Goal: Task Accomplishment & Management: Manage account settings

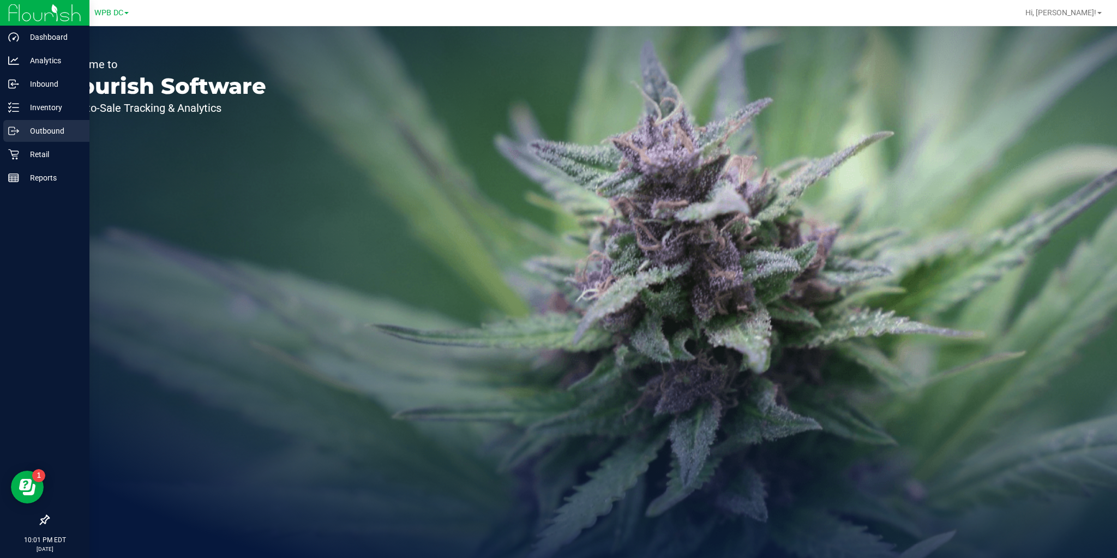
click at [16, 131] on icon at bounding box center [13, 130] width 11 height 11
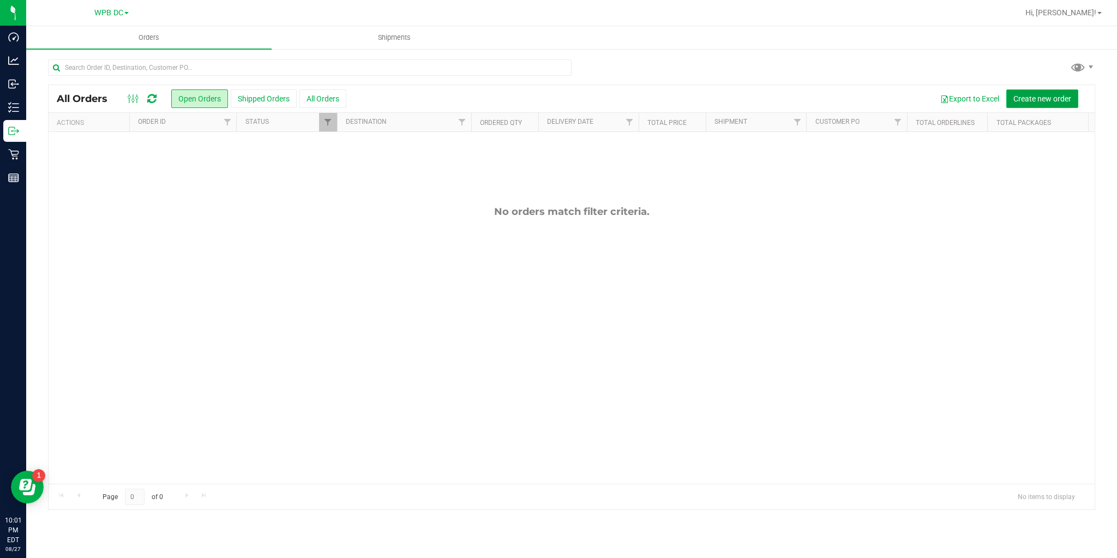
click at [1062, 91] on button "Create new order" at bounding box center [1042, 98] width 72 height 19
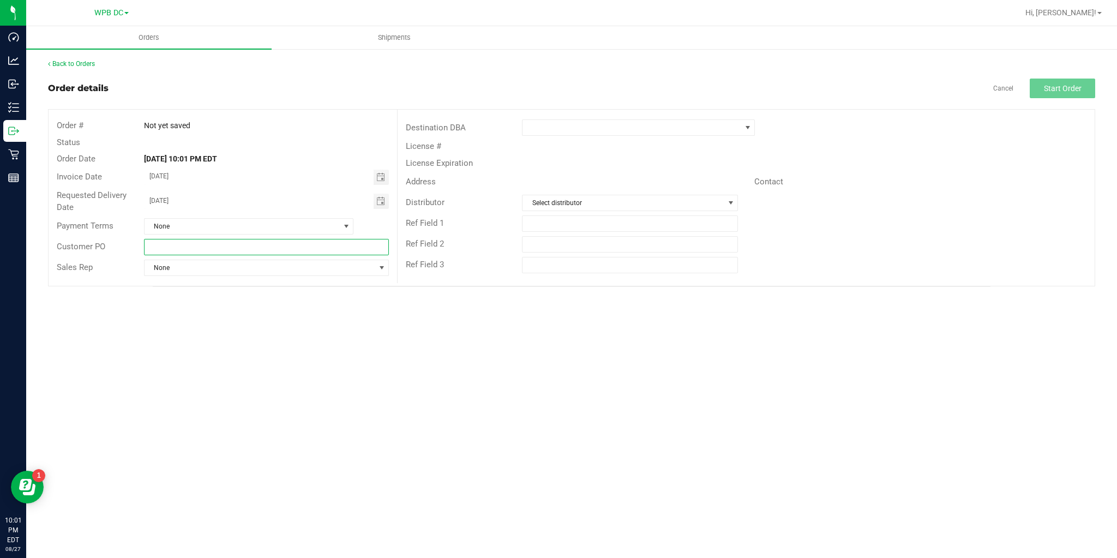
click at [204, 241] on input "text" at bounding box center [266, 247] width 245 height 16
type input "k"
type input "KWWC08282025-1"
click at [554, 121] on span at bounding box center [631, 127] width 218 height 15
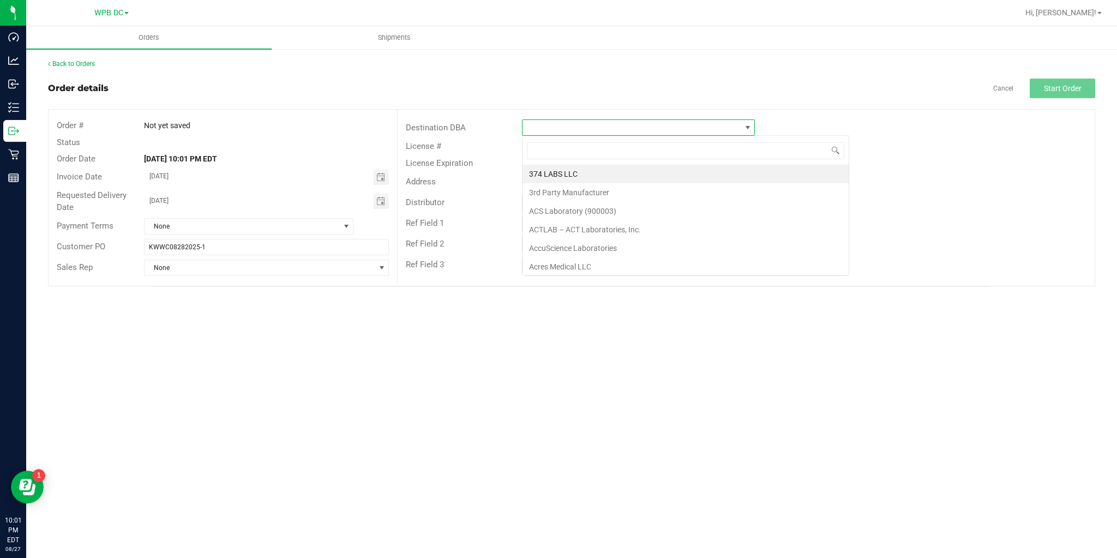
scroll to position [16, 233]
type input "KEY"
click at [561, 170] on li "[GEOGRAPHIC_DATA][PERSON_NAME]" at bounding box center [638, 174] width 232 height 19
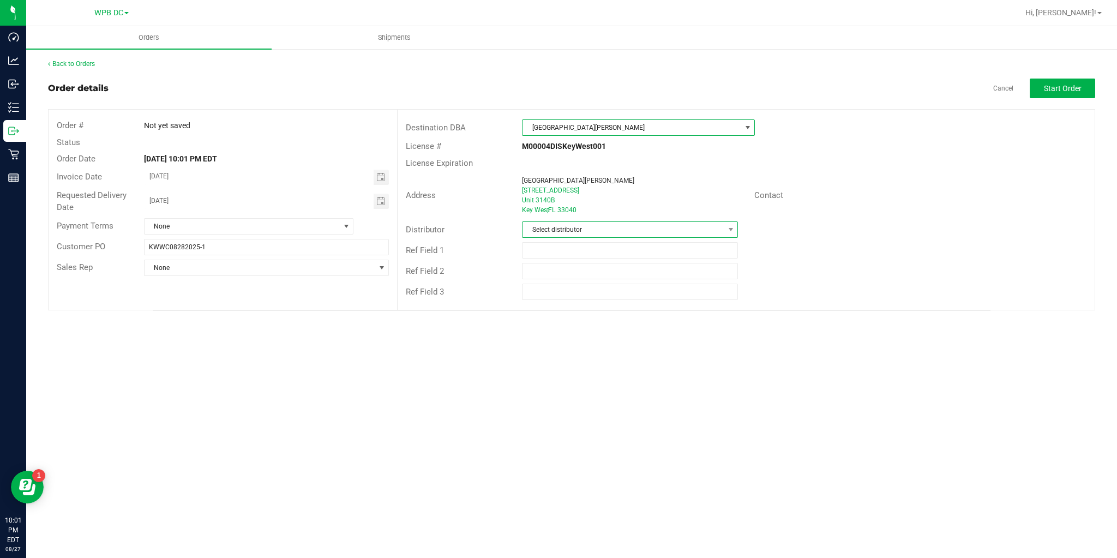
click at [543, 229] on span "Select distributor" at bounding box center [622, 229] width 201 height 15
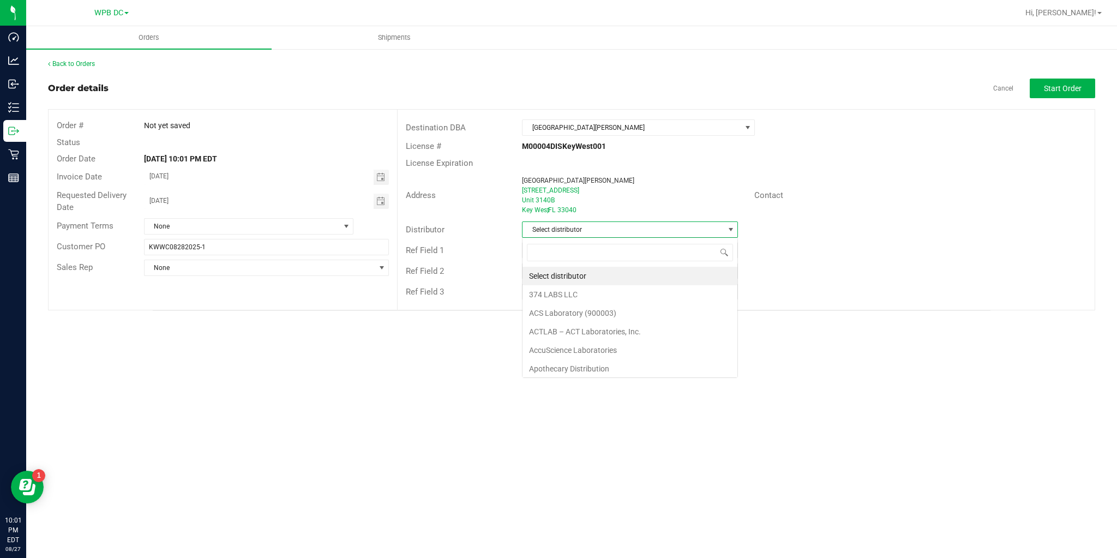
scroll to position [16, 216]
type input "WPB"
click at [545, 277] on li "WPB DC" at bounding box center [629, 276] width 215 height 19
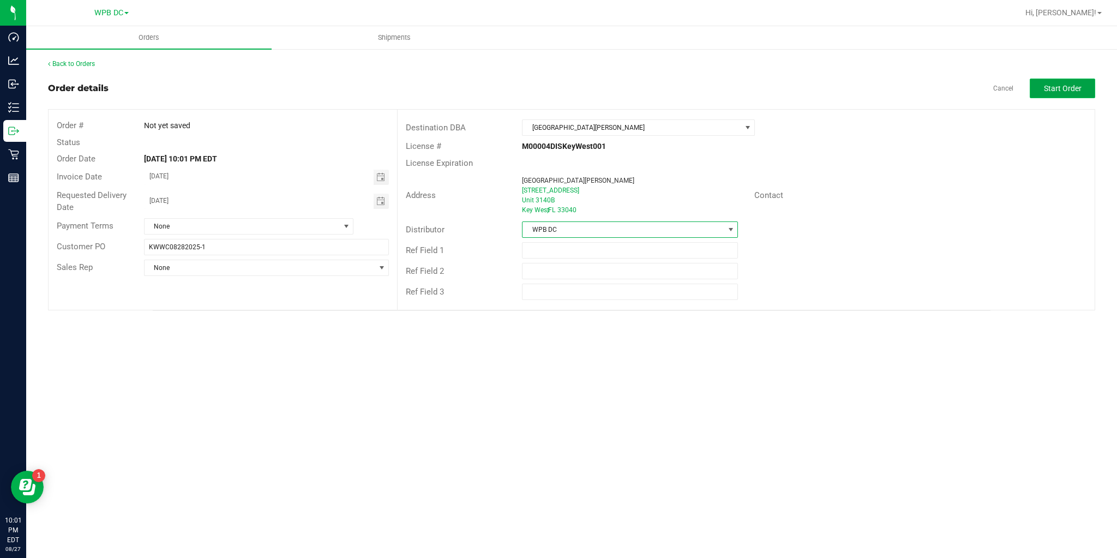
click at [1063, 89] on span "Start Order" at bounding box center [1063, 88] width 38 height 9
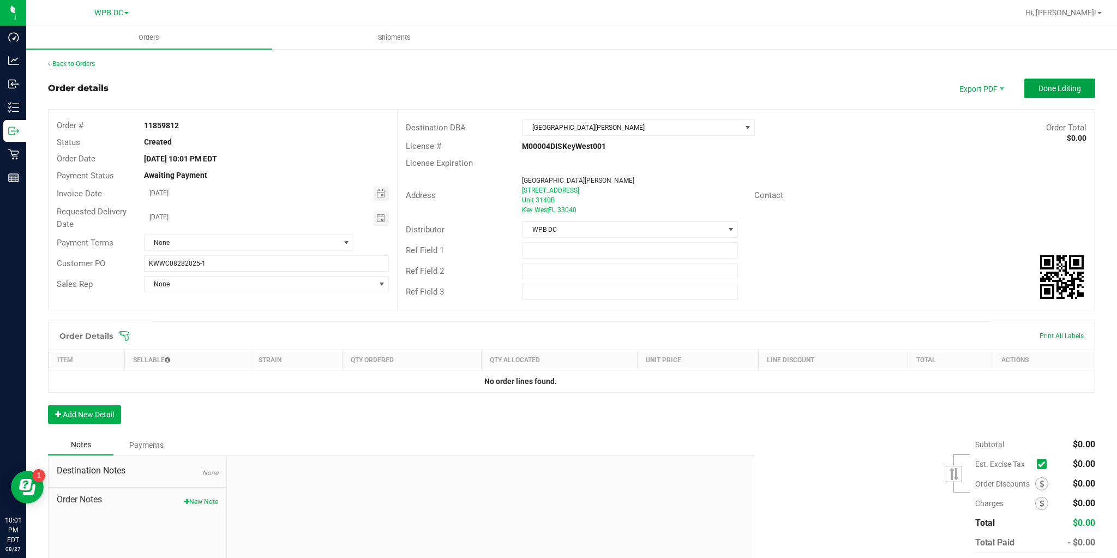
click at [1057, 89] on span "Done Editing" at bounding box center [1059, 88] width 43 height 9
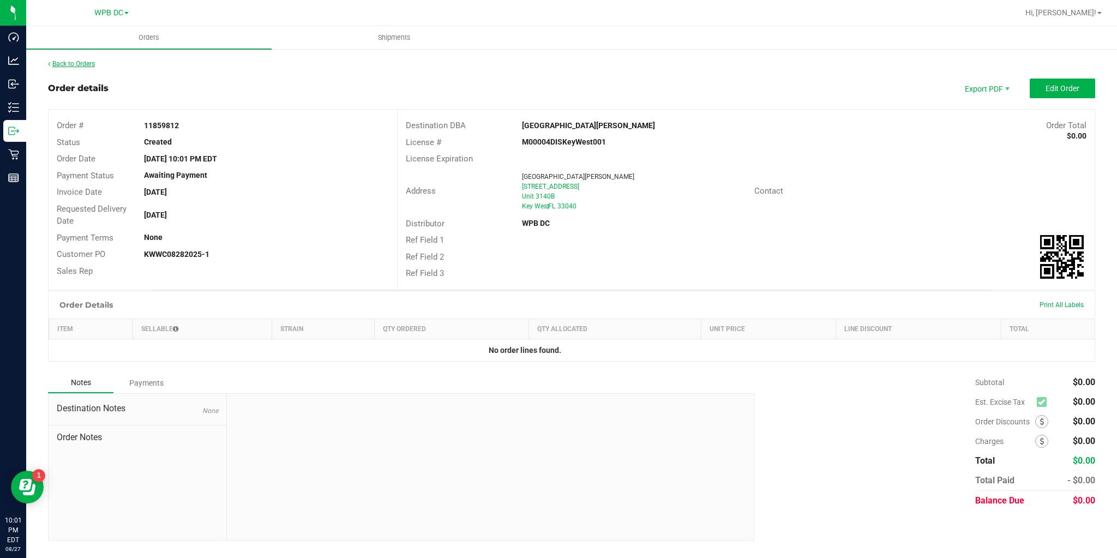
click at [68, 61] on link "Back to Orders" at bounding box center [71, 64] width 47 height 8
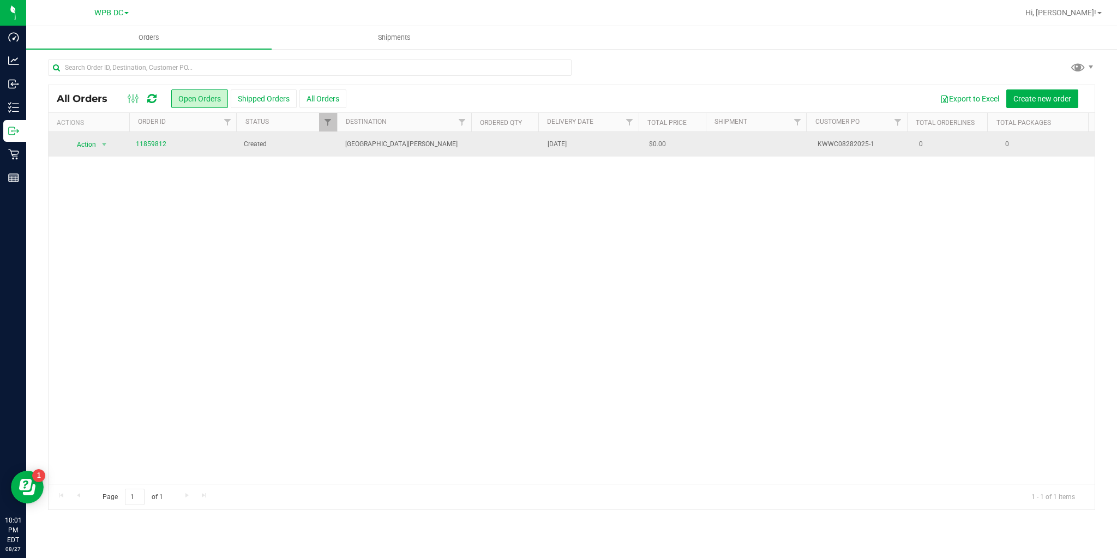
click at [438, 141] on span "[GEOGRAPHIC_DATA][PERSON_NAME]" at bounding box center [406, 144] width 122 height 10
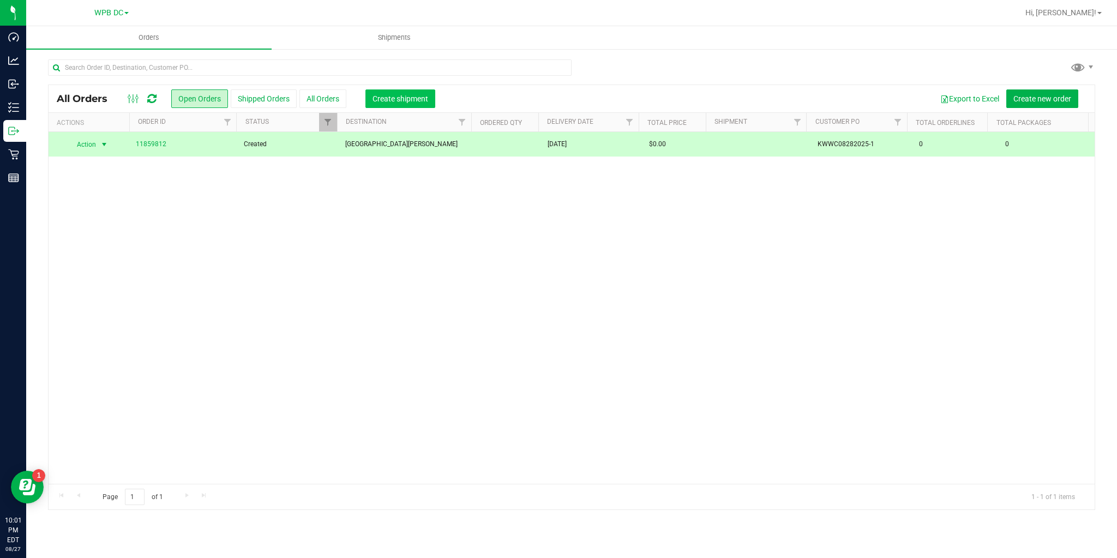
click at [380, 89] on button "Create shipment" at bounding box center [400, 98] width 70 height 19
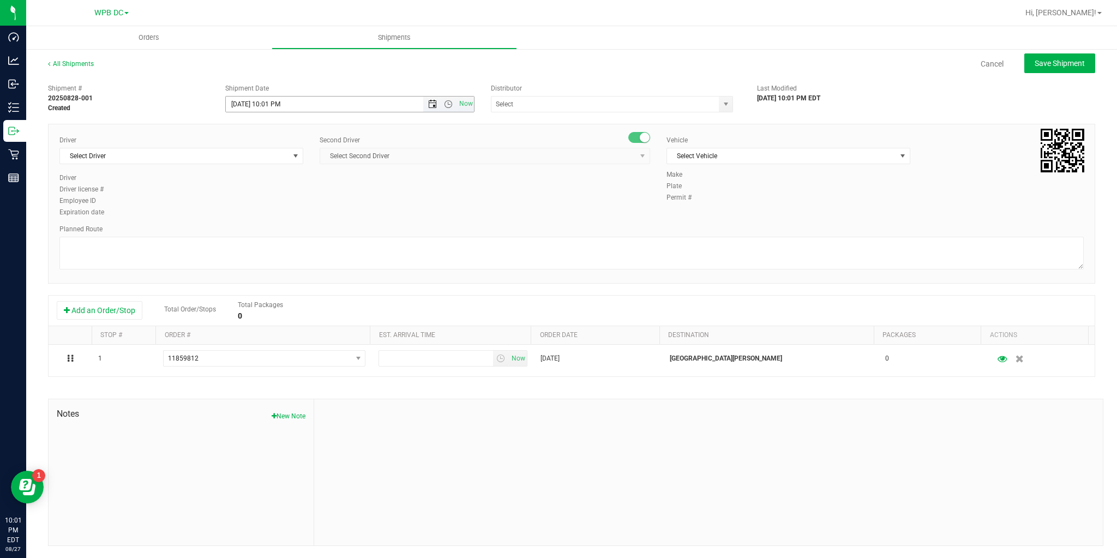
click at [428, 100] on span "Open the date view" at bounding box center [432, 104] width 9 height 9
click at [297, 230] on link "28" at bounding box center [299, 232] width 16 height 17
click at [449, 103] on span "Open the time view" at bounding box center [448, 104] width 9 height 9
click at [281, 130] on li "6:30 AM" at bounding box center [350, 130] width 248 height 14
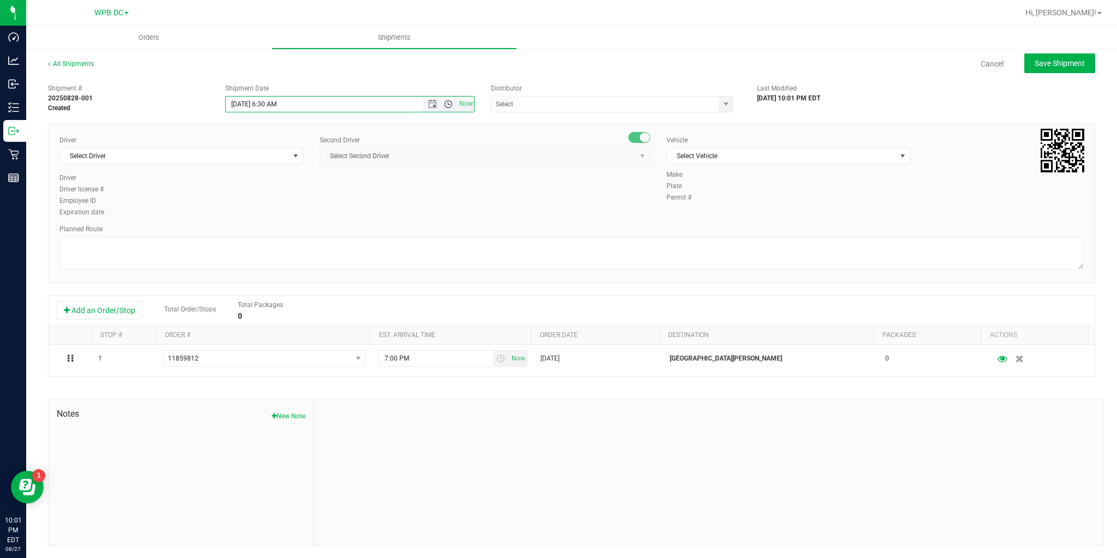
click at [449, 106] on span "Open the time view" at bounding box center [448, 104] width 9 height 9
click at [253, 117] on li "6:00 AM" at bounding box center [350, 116] width 248 height 14
type input "[DATE] 6:00 AM"
click at [534, 106] on input "text" at bounding box center [601, 104] width 220 height 15
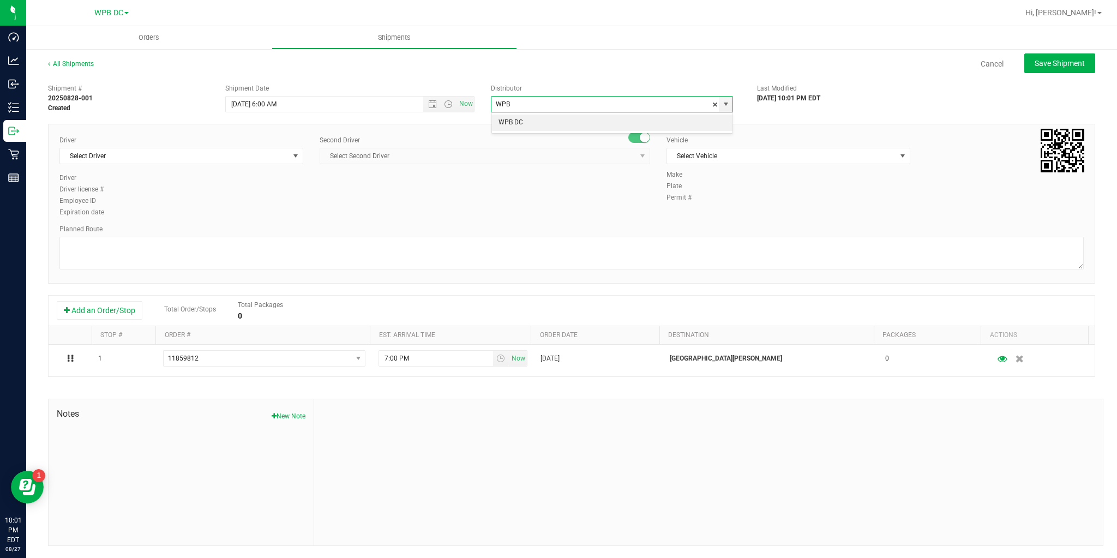
click at [527, 122] on li "WPB DC" at bounding box center [612, 123] width 241 height 16
type input "WPB DC"
click at [185, 159] on span "Select Driver" at bounding box center [174, 155] width 229 height 15
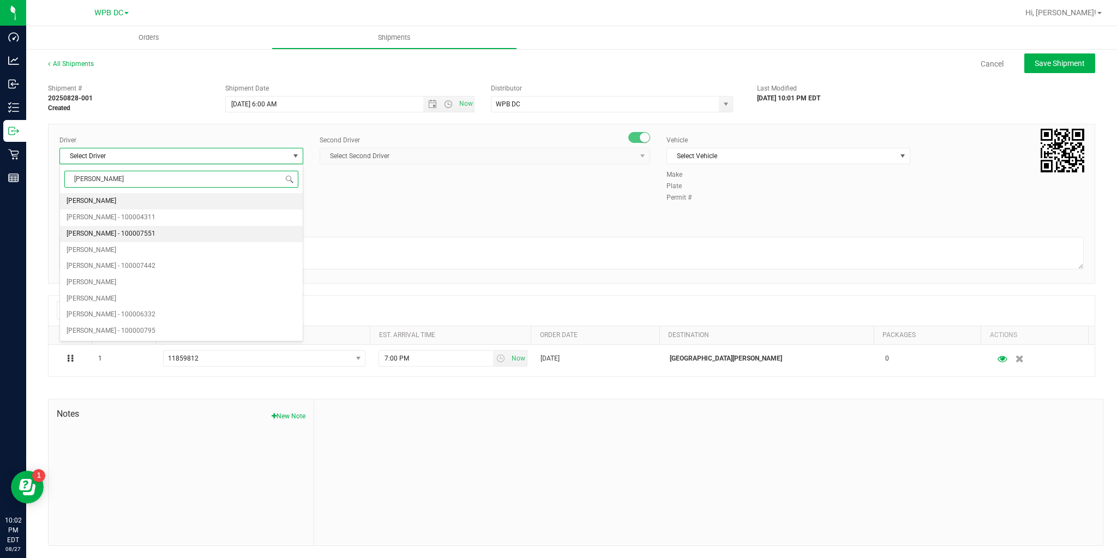
click at [130, 233] on span "[PERSON_NAME] - 100007551" at bounding box center [111, 234] width 89 height 14
type input "[PERSON_NAME]"
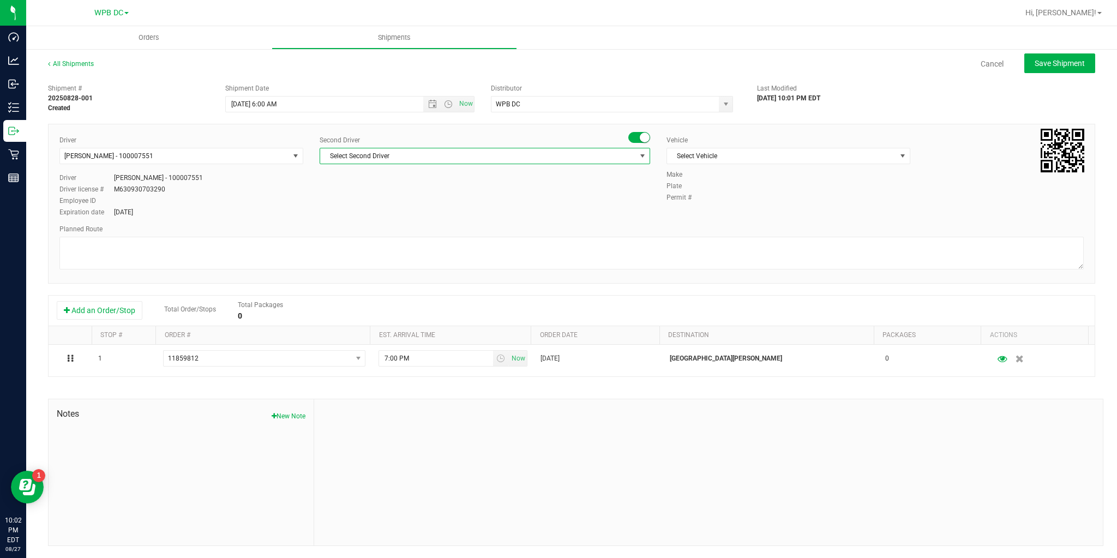
click at [345, 155] on span "Select Second Driver" at bounding box center [478, 155] width 316 height 15
type input "[PERSON_NAME]"
click at [354, 203] on span "[PERSON_NAME] - 100005708" at bounding box center [371, 201] width 89 height 14
click at [705, 157] on span "Select Vehicle" at bounding box center [781, 155] width 229 height 15
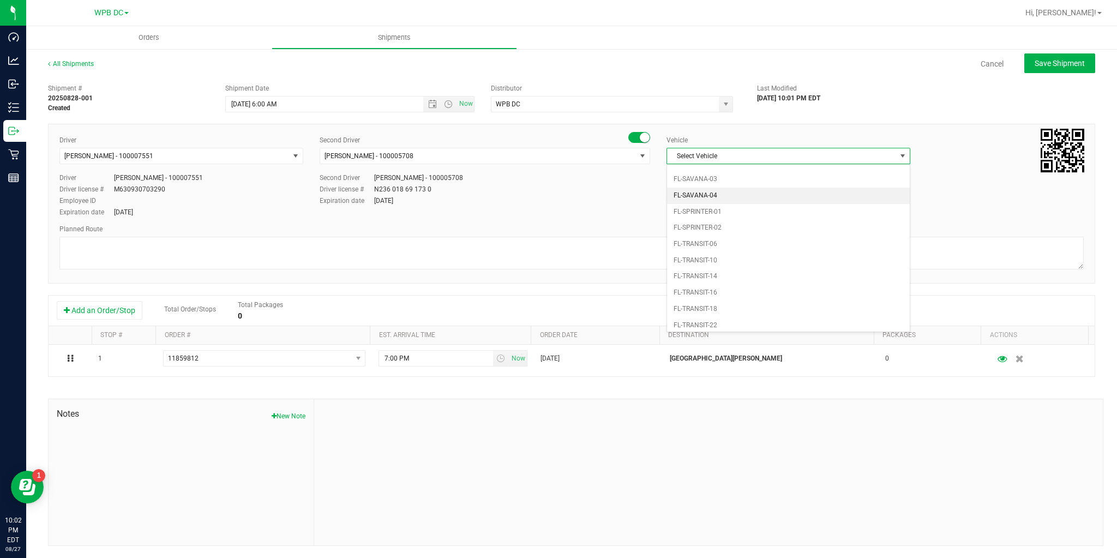
scroll to position [594, 0]
click at [721, 285] on li "FL-TRANSIT-18" at bounding box center [788, 293] width 243 height 16
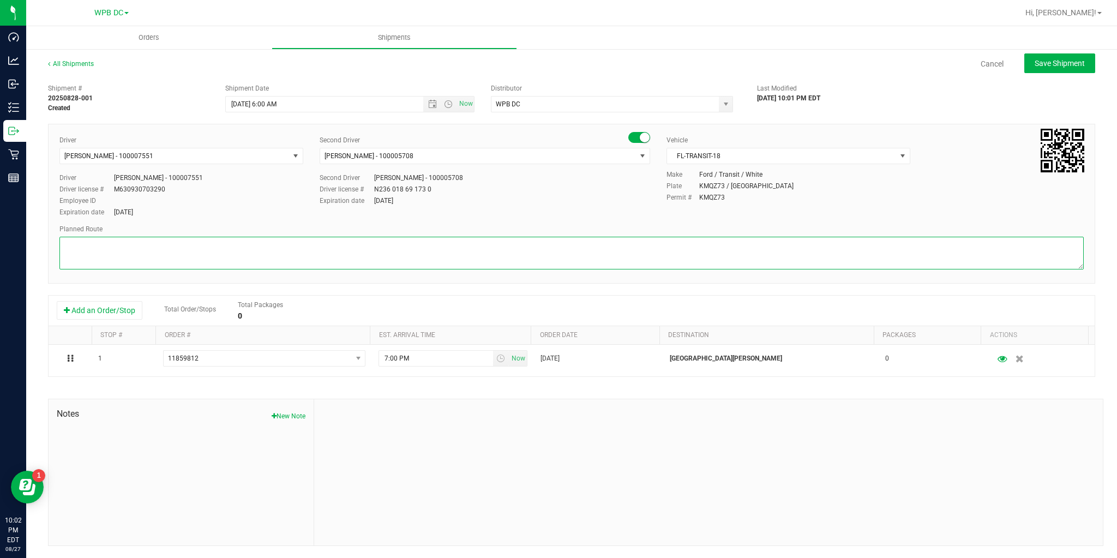
click at [318, 249] on textarea at bounding box center [571, 253] width 1024 height 33
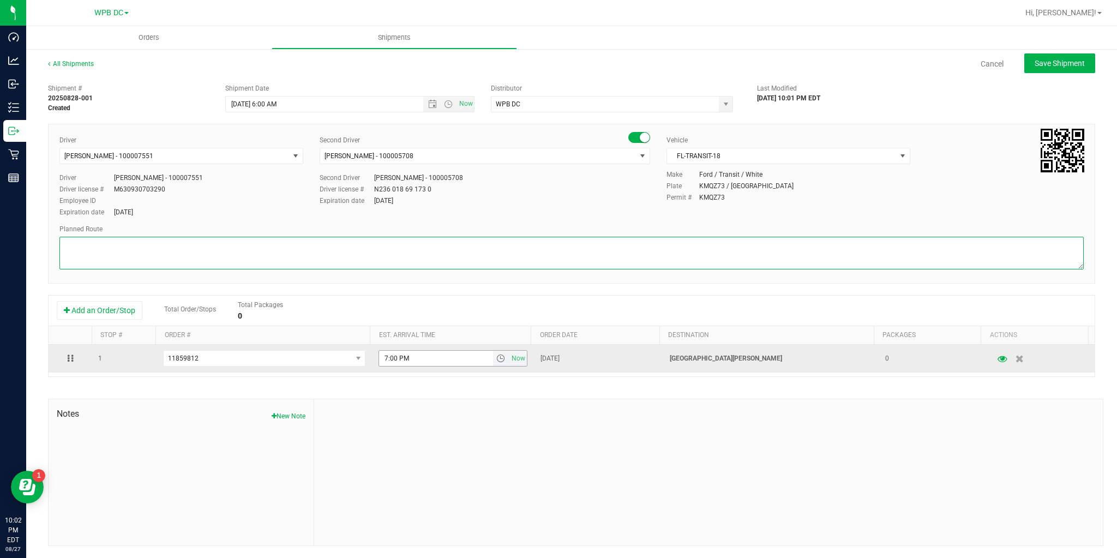
click at [497, 357] on span "select" at bounding box center [500, 358] width 9 height 9
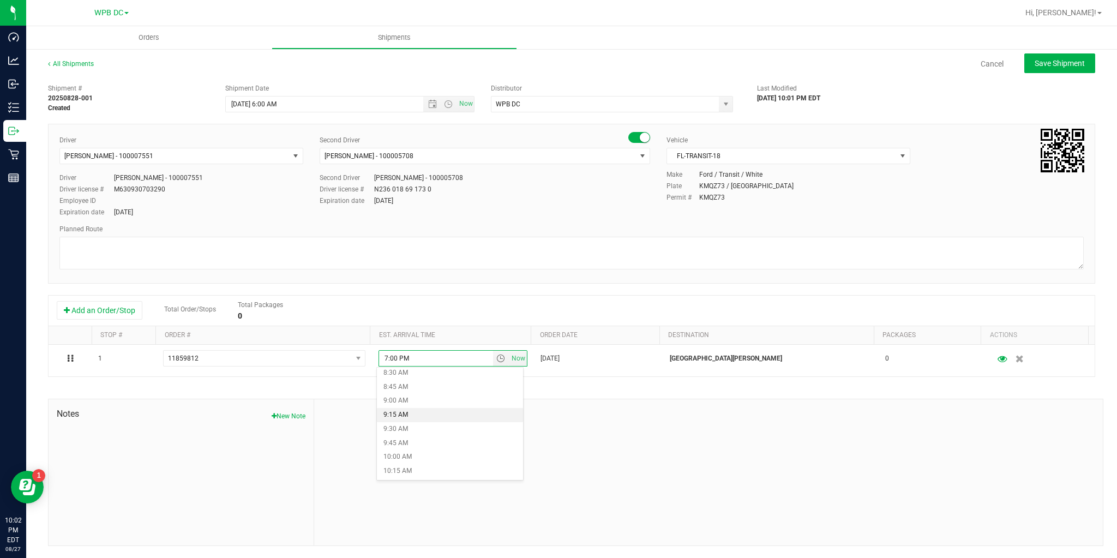
scroll to position [524, 0]
click at [410, 470] on li "11:00 AM" at bounding box center [450, 469] width 146 height 14
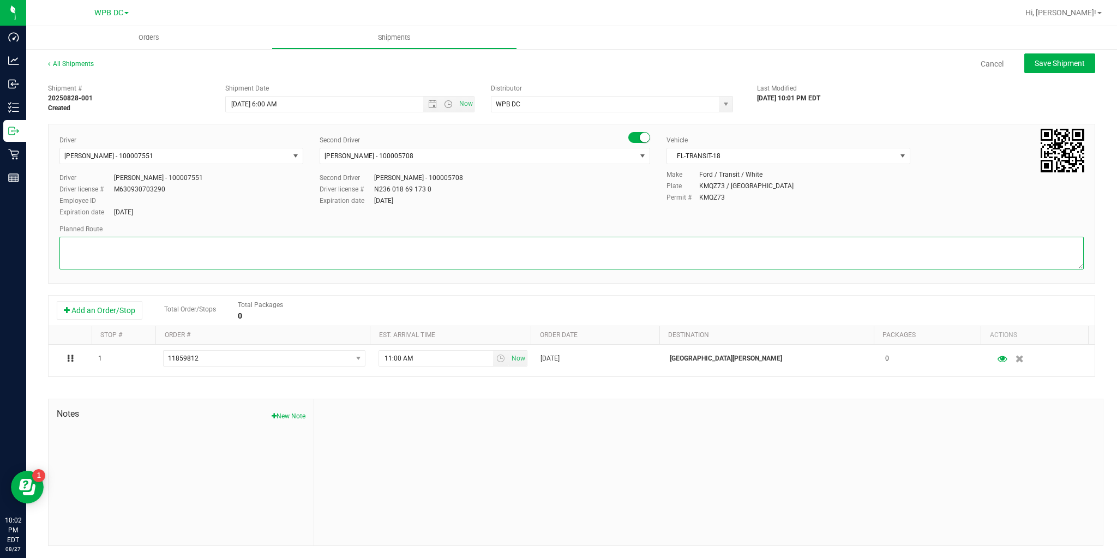
click at [129, 247] on textarea at bounding box center [571, 253] width 1024 height 33
click at [86, 251] on textarea at bounding box center [571, 253] width 1024 height 33
paste textarea "KWWC TOTES# 9 SEAL# 564622-639 HASH COINS LIVE ROSIN WPBDC-KW"
type textarea "KWWC TOTES# 9 SEAL# 564622-639 HASH COINS LIVE ROSIN WPBDC-KW"
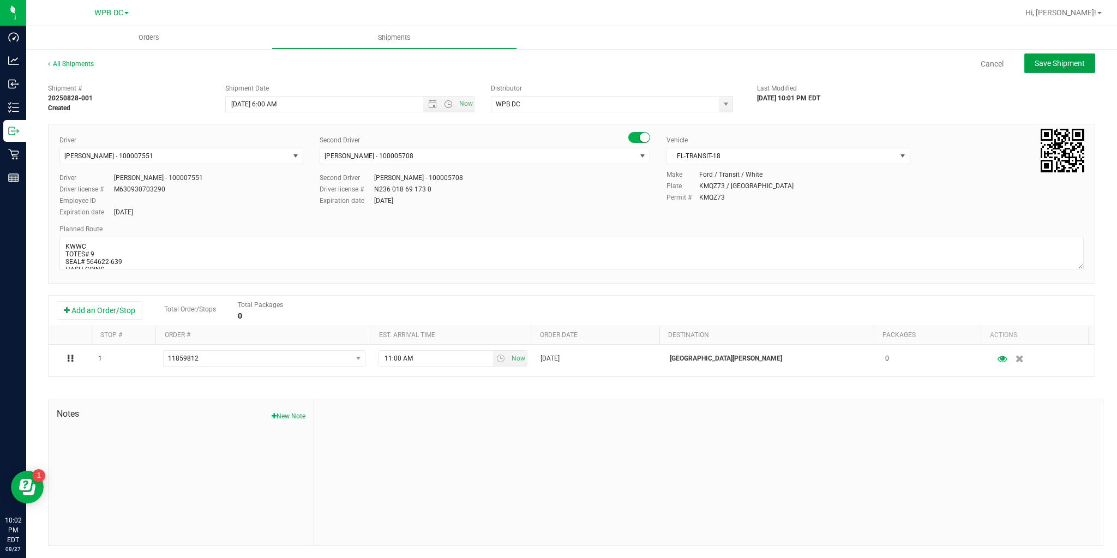
click at [1054, 65] on span "Save Shipment" at bounding box center [1059, 63] width 50 height 9
type input "[DATE] 10:00 AM"
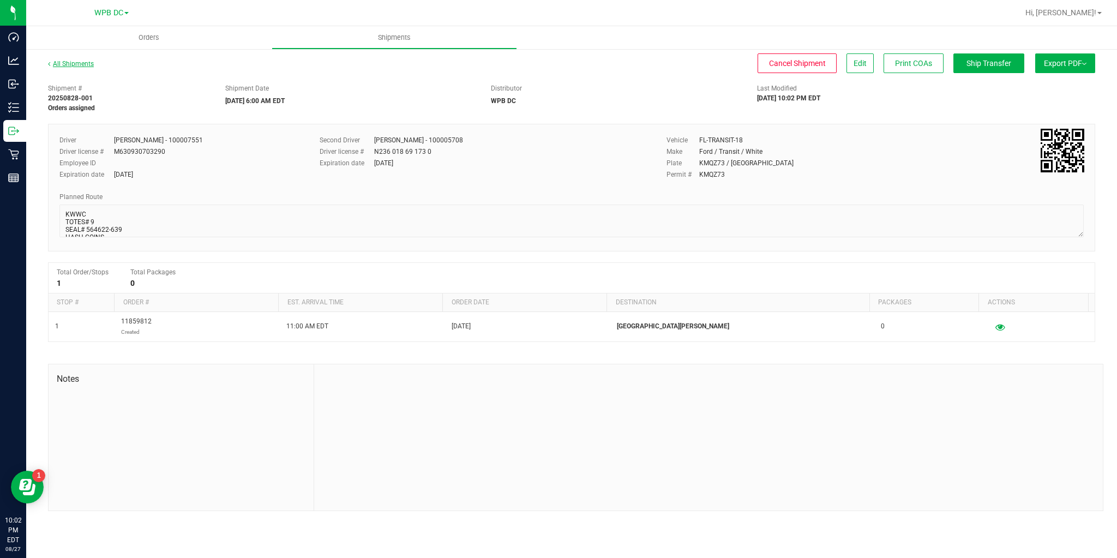
click at [72, 62] on link "All Shipments" at bounding box center [71, 64] width 46 height 8
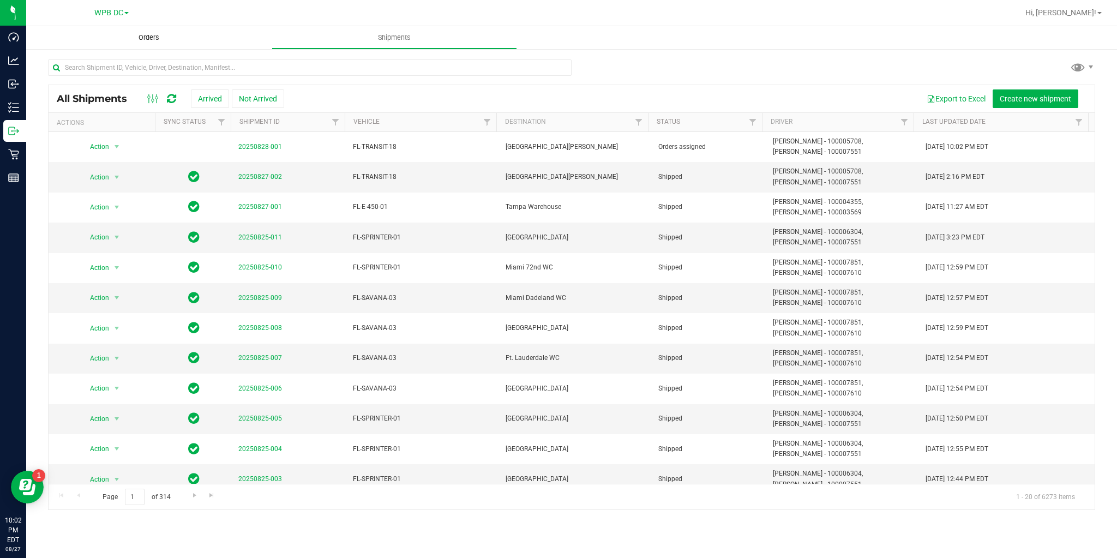
click at [143, 35] on span "Orders" at bounding box center [149, 38] width 50 height 10
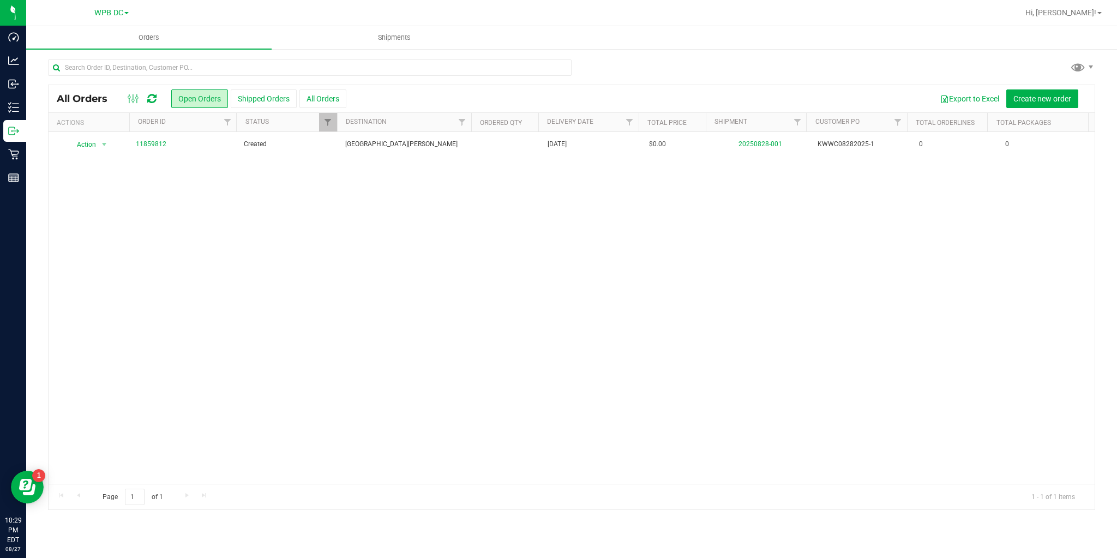
click at [151, 103] on icon at bounding box center [151, 98] width 9 height 11
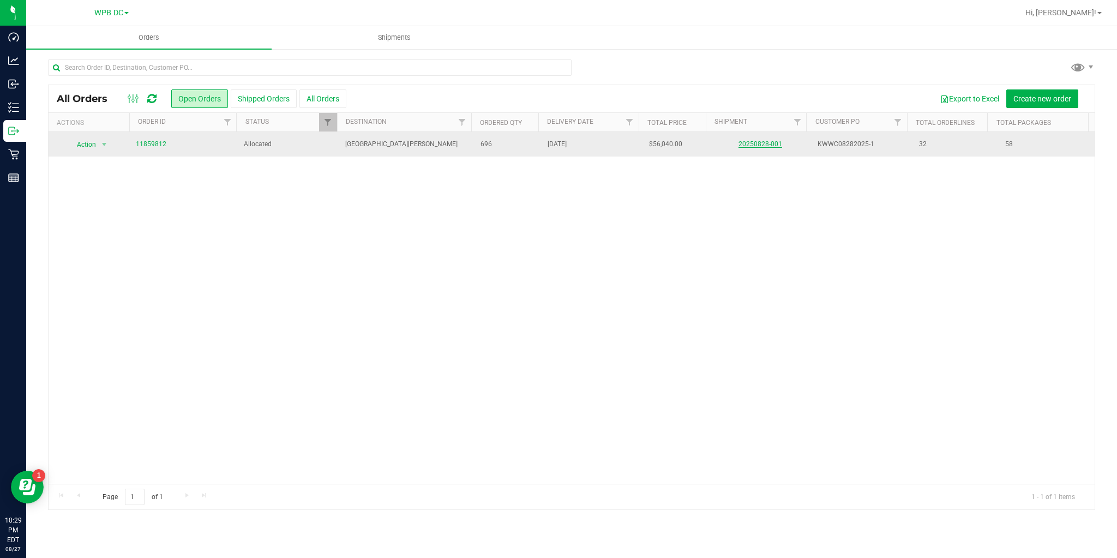
click at [739, 147] on link "20250828-001" at bounding box center [760, 144] width 44 height 8
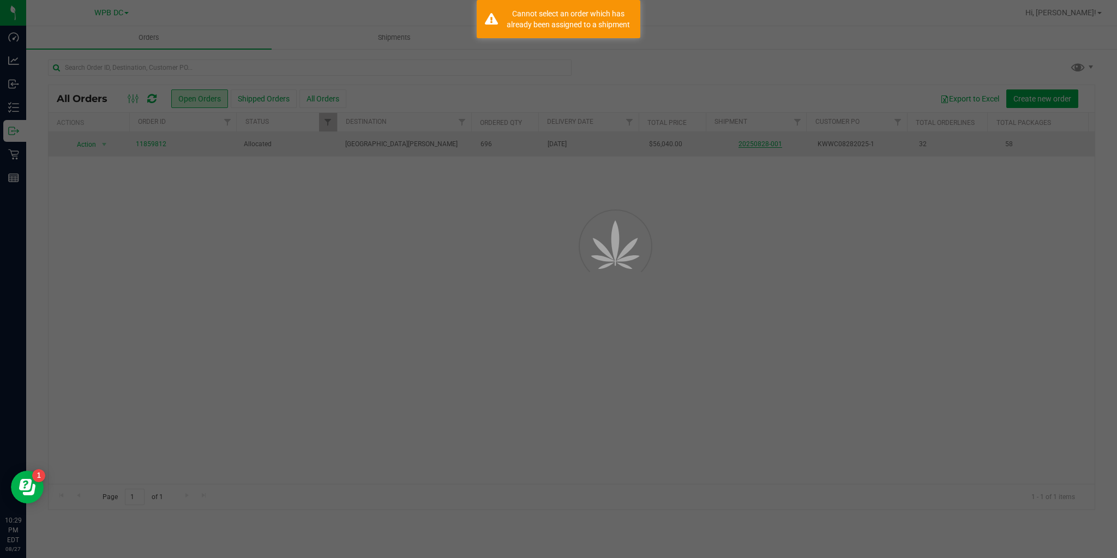
click at [739, 147] on div at bounding box center [558, 279] width 1117 height 558
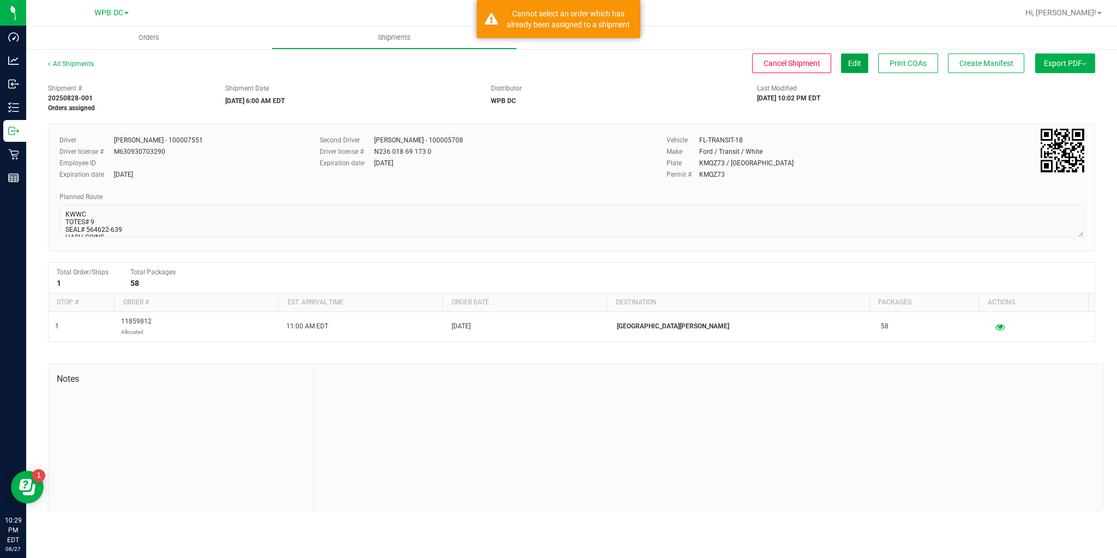
click at [841, 68] on button "Edit" at bounding box center [854, 63] width 27 height 20
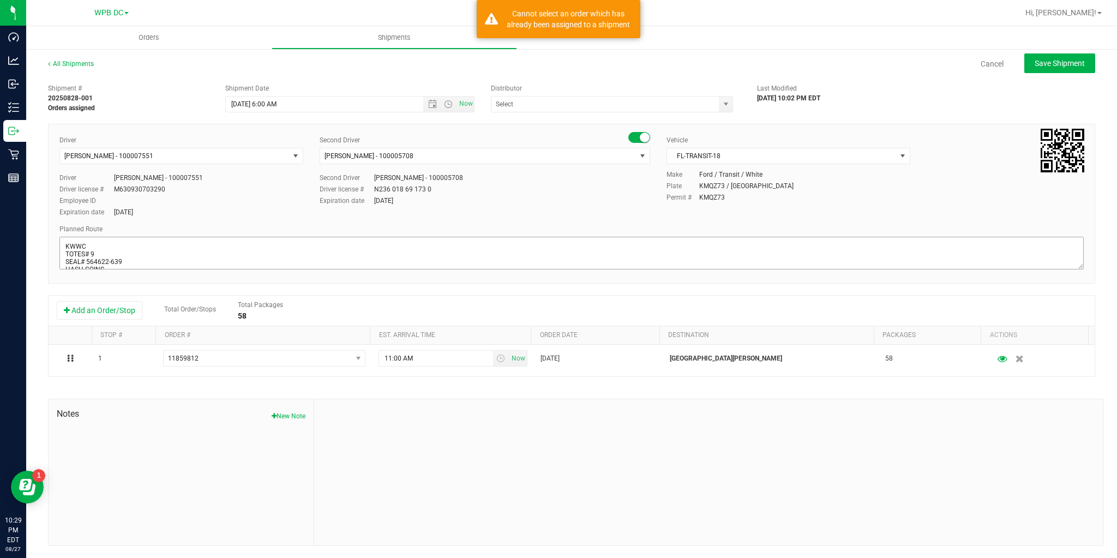
type input "WPB DC"
click at [104, 251] on textarea at bounding box center [571, 253] width 1024 height 33
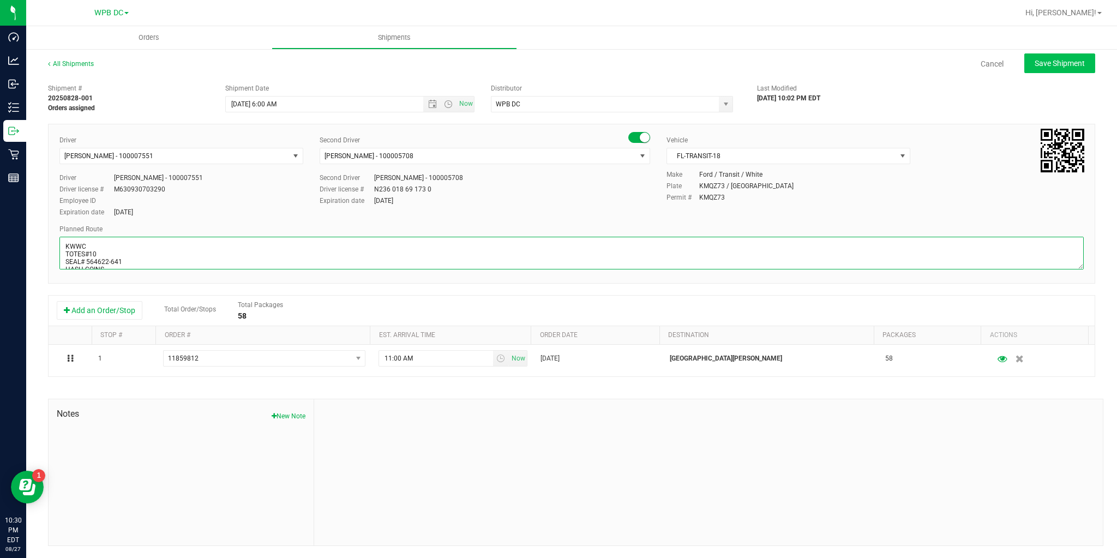
type textarea "KWWC TOTES#10 SEAL# 564622-641 HASH COINS LIVE ROSIN WPBDC-KW"
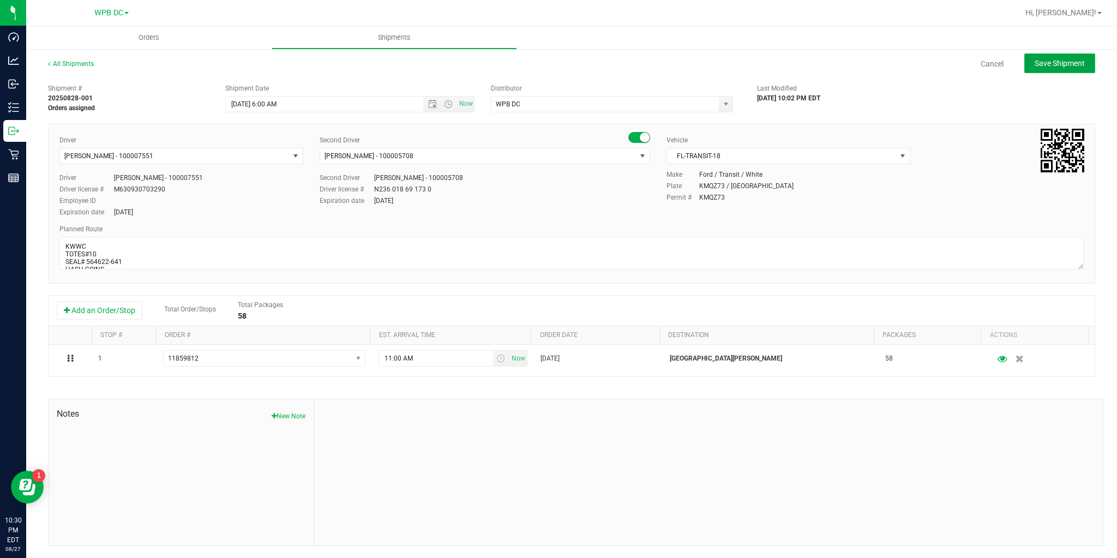
click at [1062, 65] on span "Save Shipment" at bounding box center [1059, 63] width 50 height 9
type input "[DATE] 10:00 AM"
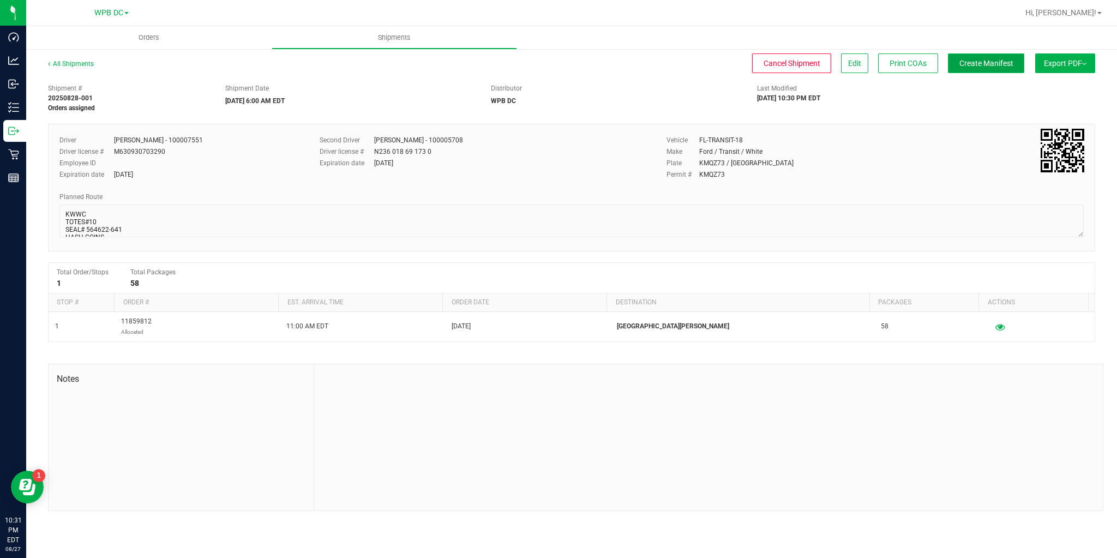
click at [984, 61] on span "Create Manifest" at bounding box center [986, 63] width 54 height 9
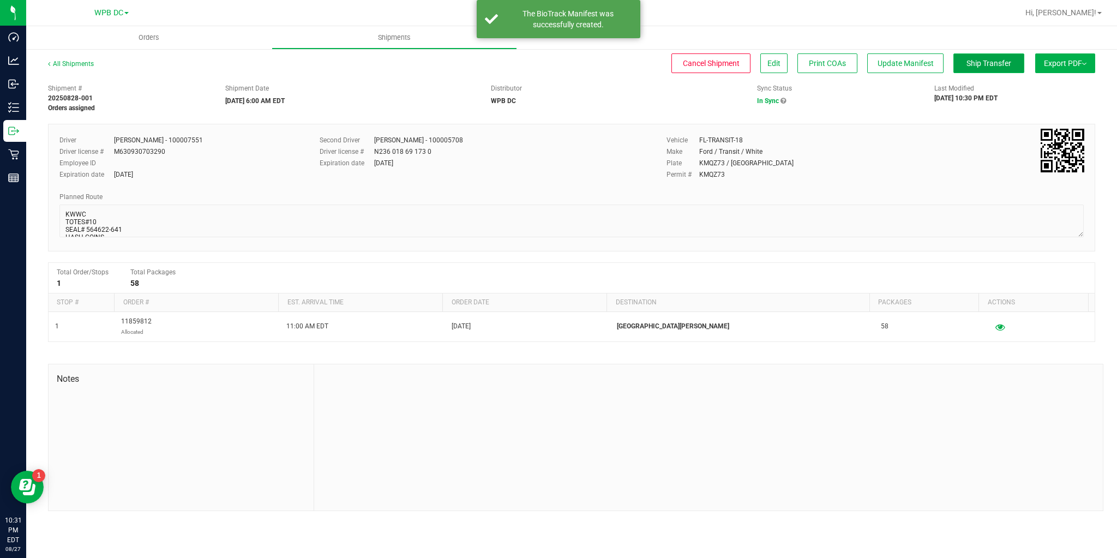
click at [969, 63] on span "Ship Transfer" at bounding box center [988, 63] width 45 height 9
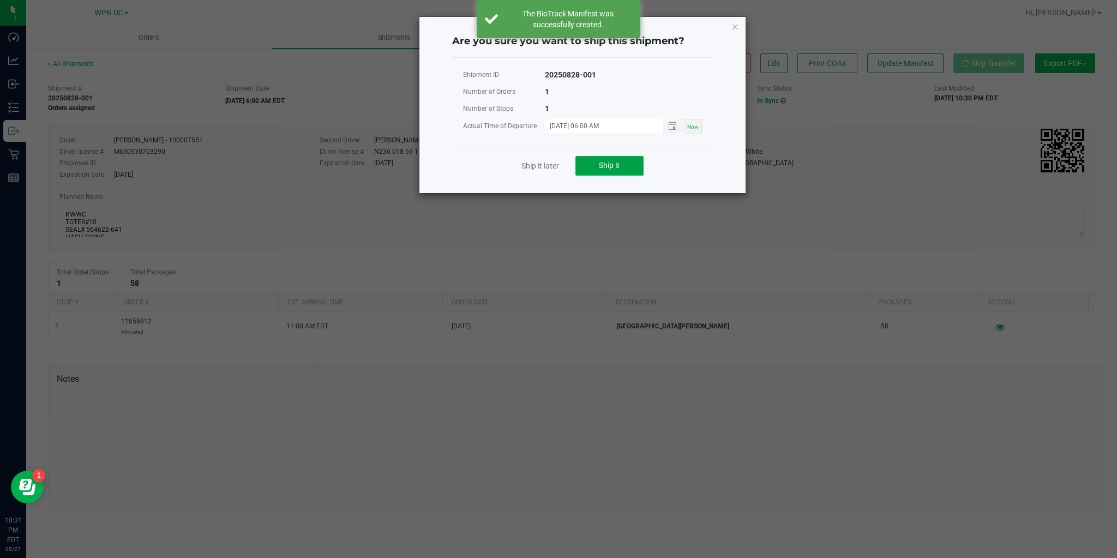
click at [602, 167] on span "Ship it" at bounding box center [609, 165] width 21 height 9
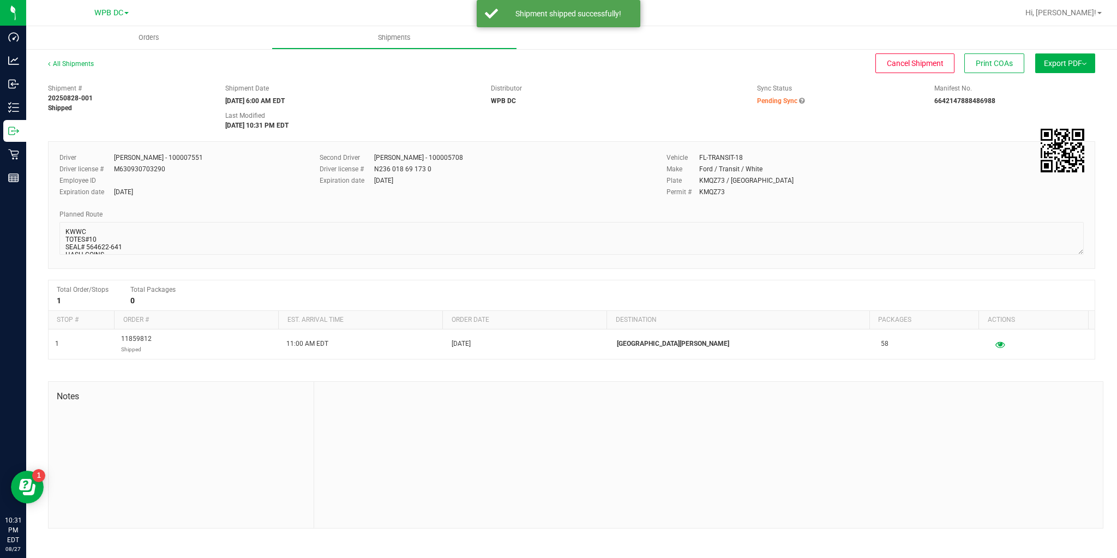
click at [1050, 63] on span "Export PDF" at bounding box center [1065, 63] width 43 height 9
click at [1049, 85] on span "Manifest by Package ID" at bounding box center [1048, 87] width 69 height 8
click at [65, 65] on link "All Shipments" at bounding box center [71, 64] width 46 height 8
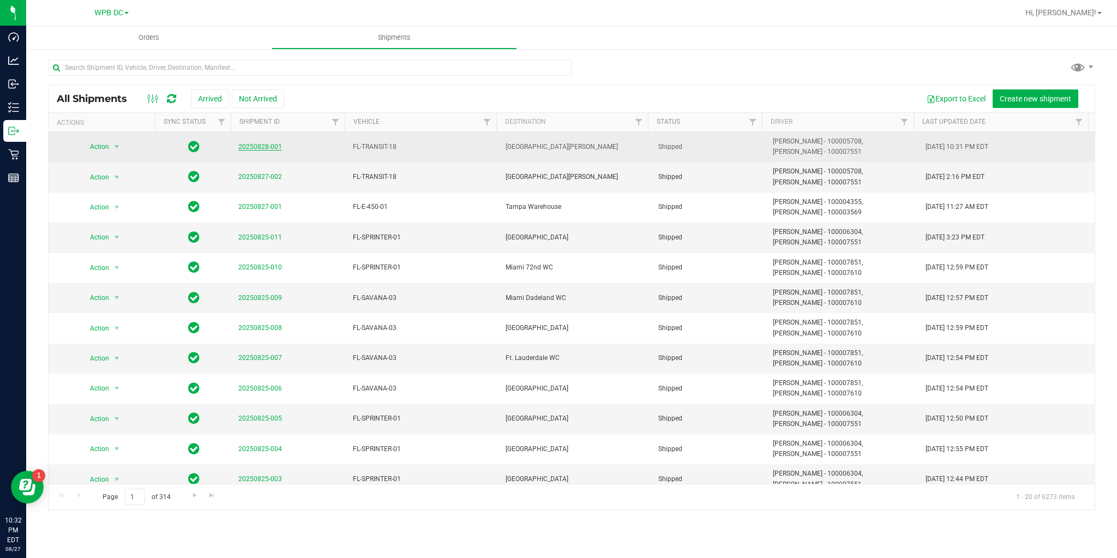
click at [256, 145] on link "20250828-001" at bounding box center [260, 147] width 44 height 8
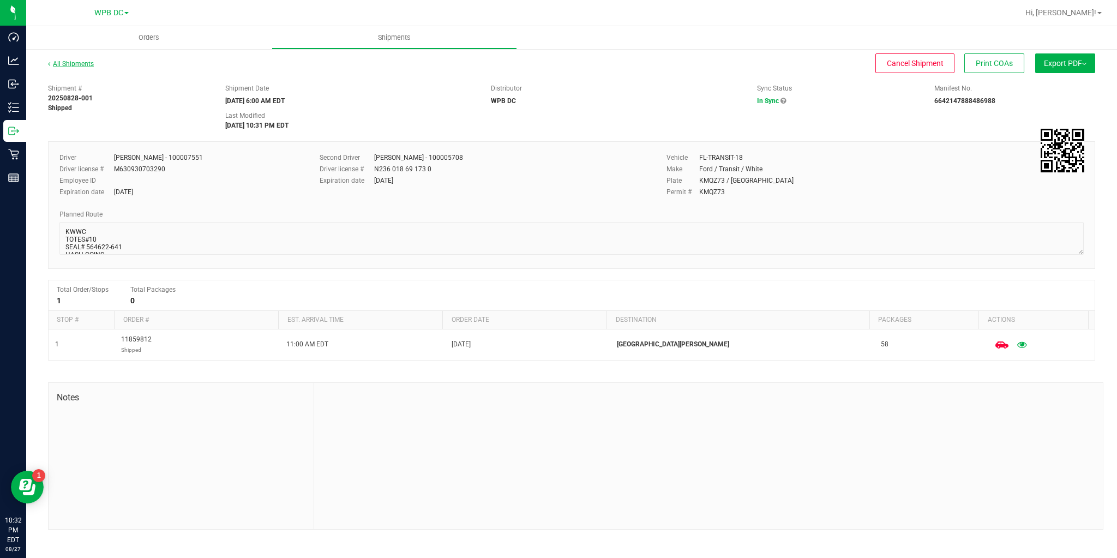
click at [68, 61] on link "All Shipments" at bounding box center [71, 64] width 46 height 8
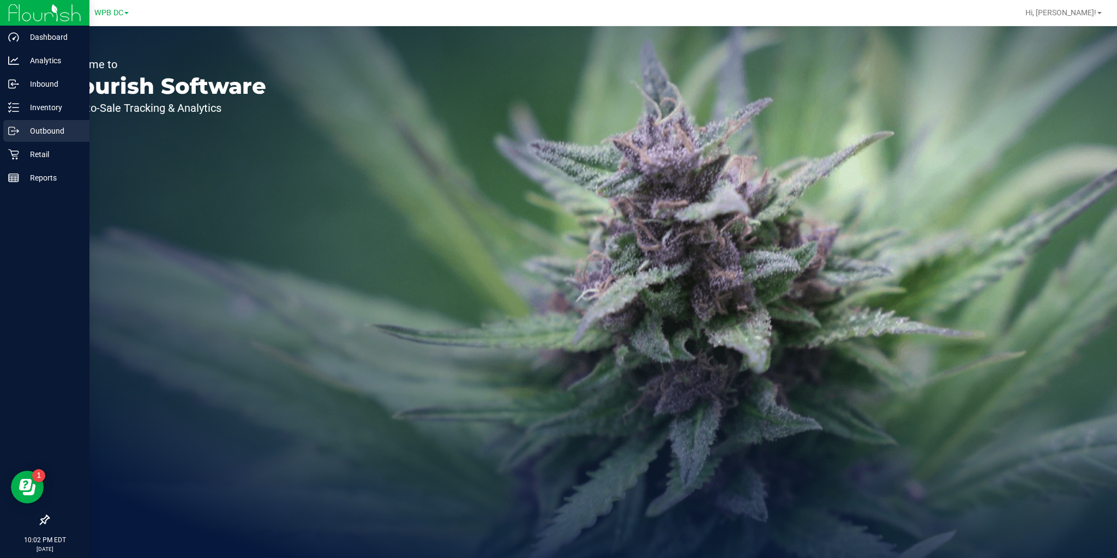
click at [32, 128] on p "Outbound" at bounding box center [51, 130] width 65 height 13
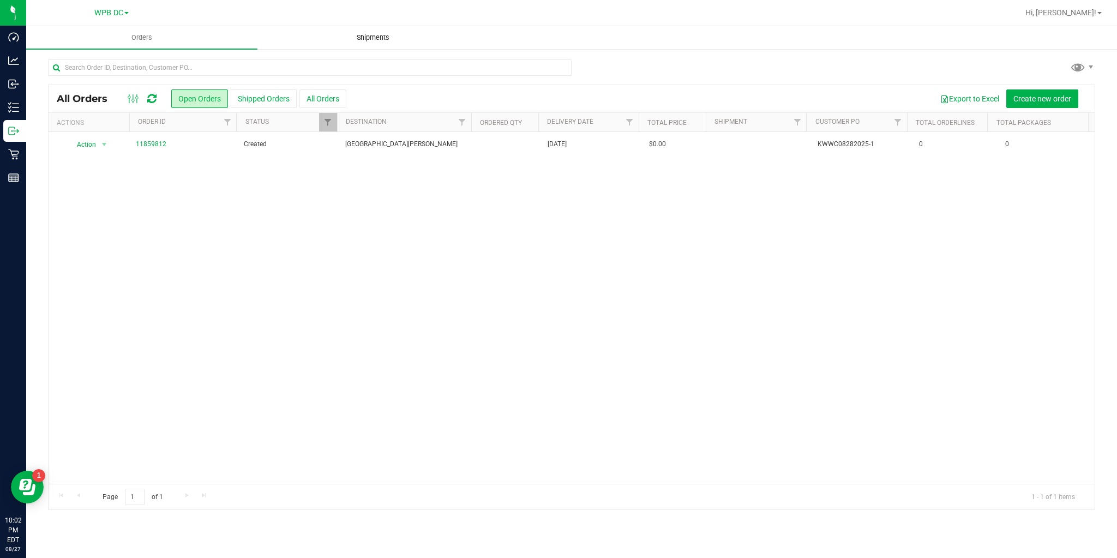
click at [377, 35] on span "Shipments" at bounding box center [373, 38] width 62 height 10
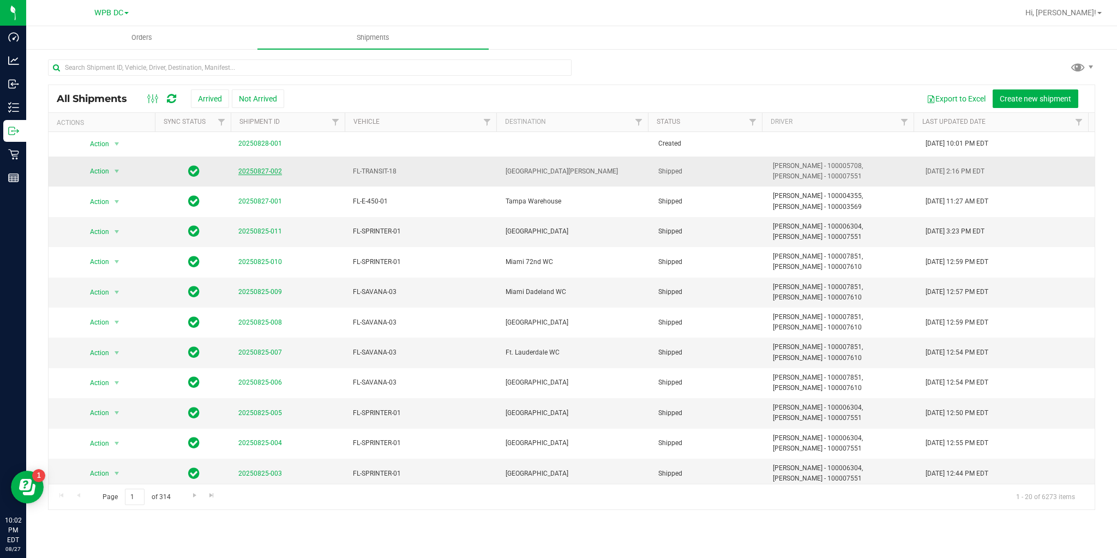
click at [255, 171] on link "20250827-002" at bounding box center [260, 171] width 44 height 8
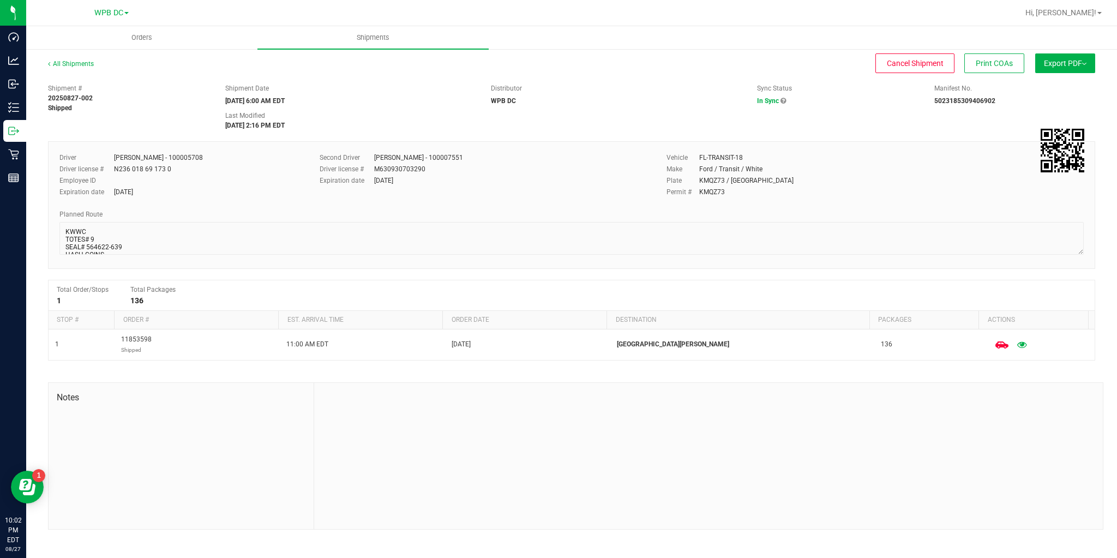
scroll to position [26, 0]
click at [128, 262] on div "Driver Adam Naster - 100005708 Driver license # N236 018 69 173 0 Employee ID E…" at bounding box center [571, 205] width 1047 height 128
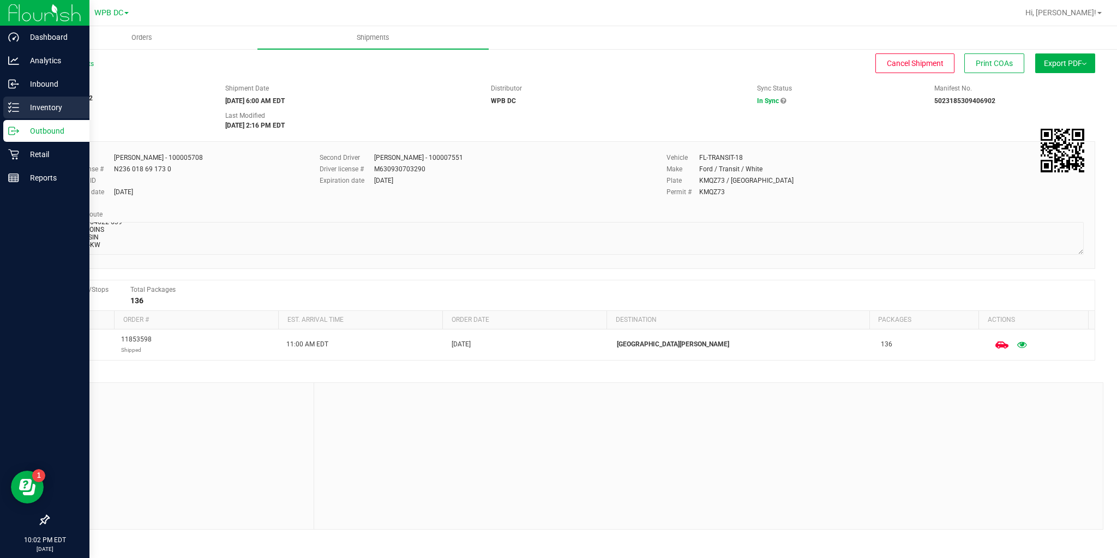
click at [7, 104] on div "Inventory" at bounding box center [46, 108] width 86 height 22
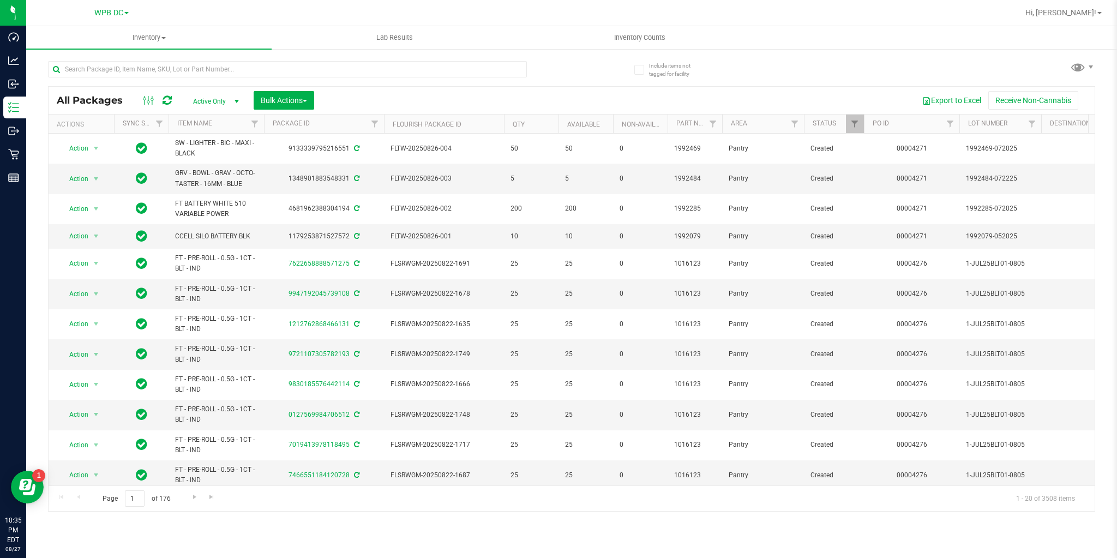
click at [168, 98] on icon at bounding box center [167, 100] width 9 height 11
click at [617, 41] on span "Inventory Counts" at bounding box center [639, 38] width 81 height 10
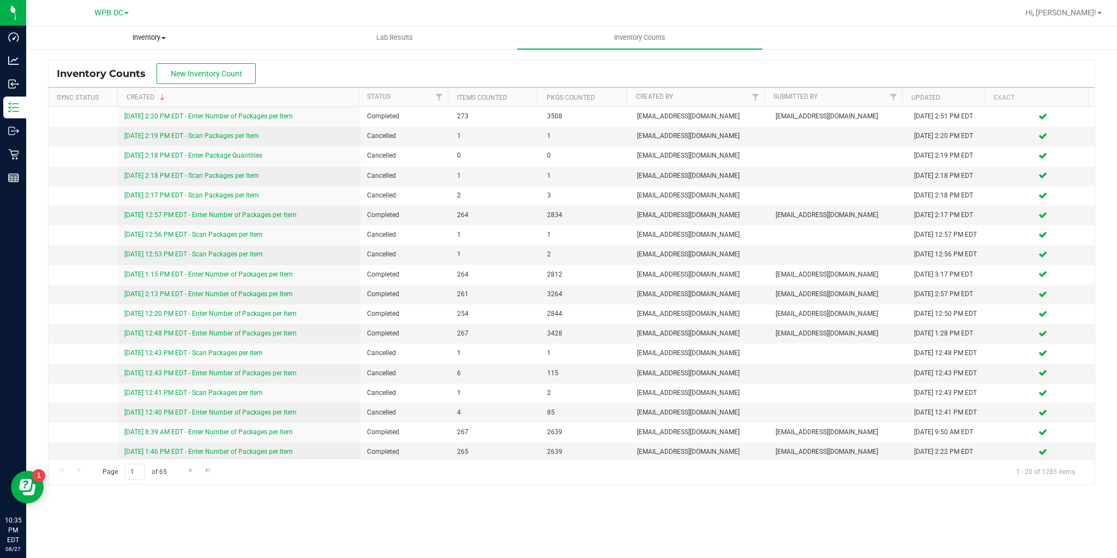
click at [140, 38] on span "Inventory" at bounding box center [149, 38] width 244 height 10
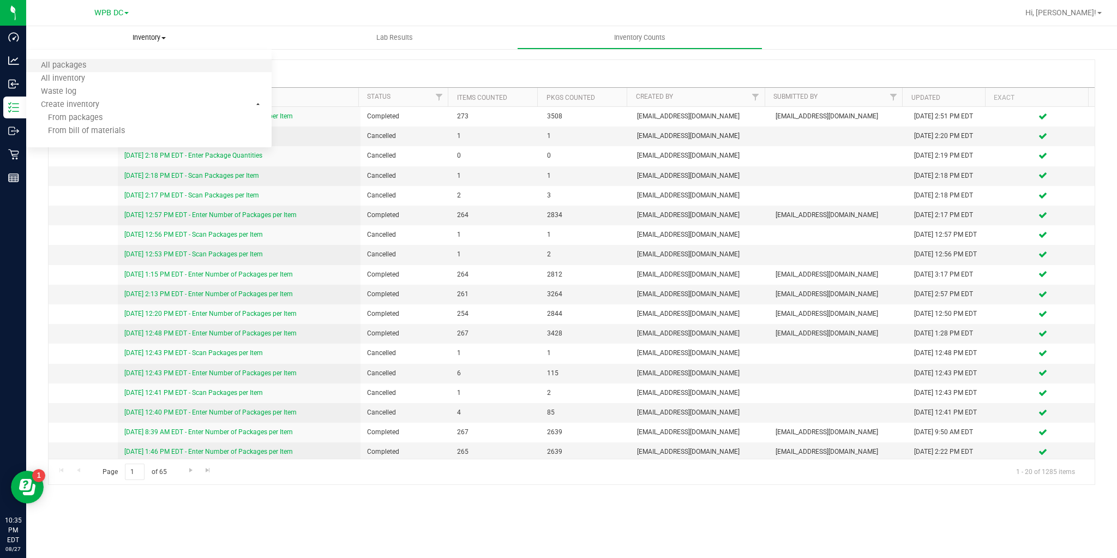
click at [120, 63] on li "All packages" at bounding box center [148, 65] width 245 height 13
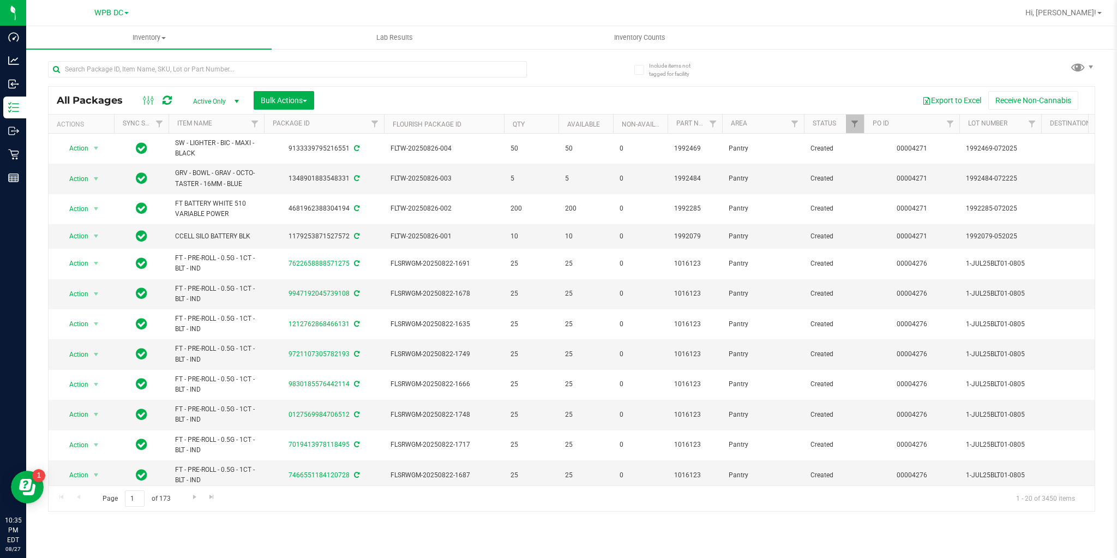
drag, startPoint x: 586, startPoint y: 102, endPoint x: 585, endPoint y: 96, distance: 6.2
click at [586, 101] on div "Export to Excel Receive Non-Cannabis" at bounding box center [704, 100] width 764 height 19
